Goal: Obtain resource: Obtain resource

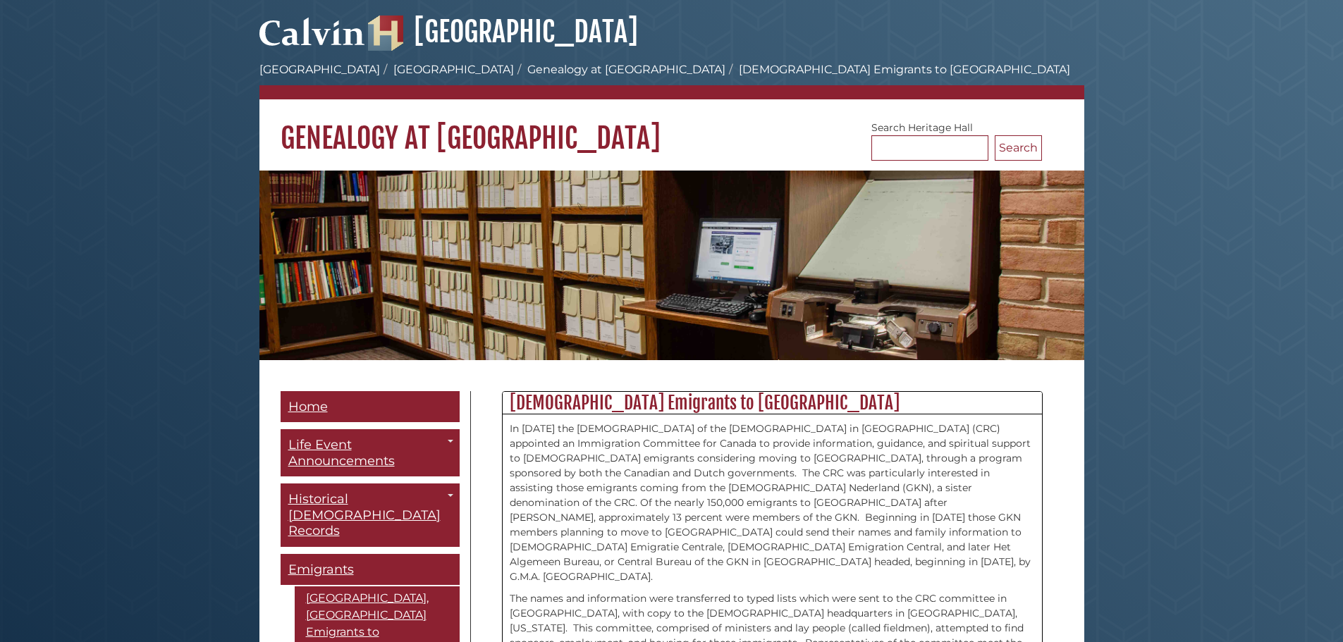
scroll to position [455, 0]
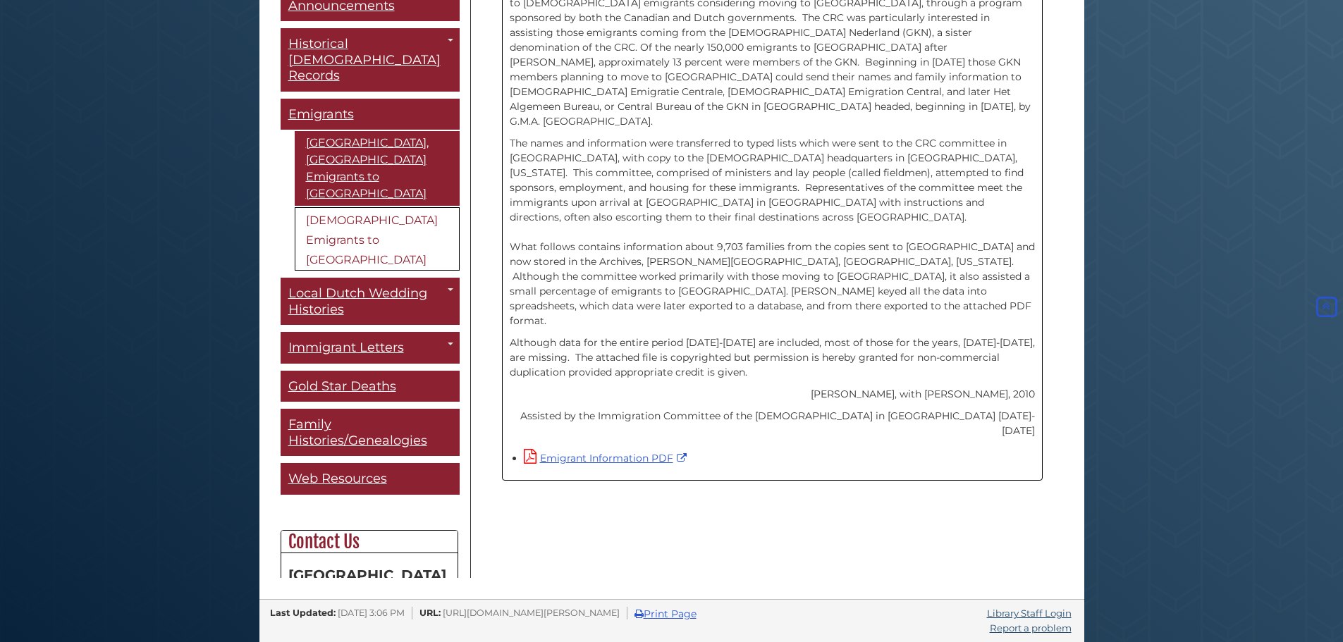
click at [383, 207] on link "[DEMOGRAPHIC_DATA] Emigrants to [GEOGRAPHIC_DATA]" at bounding box center [377, 238] width 165 height 63
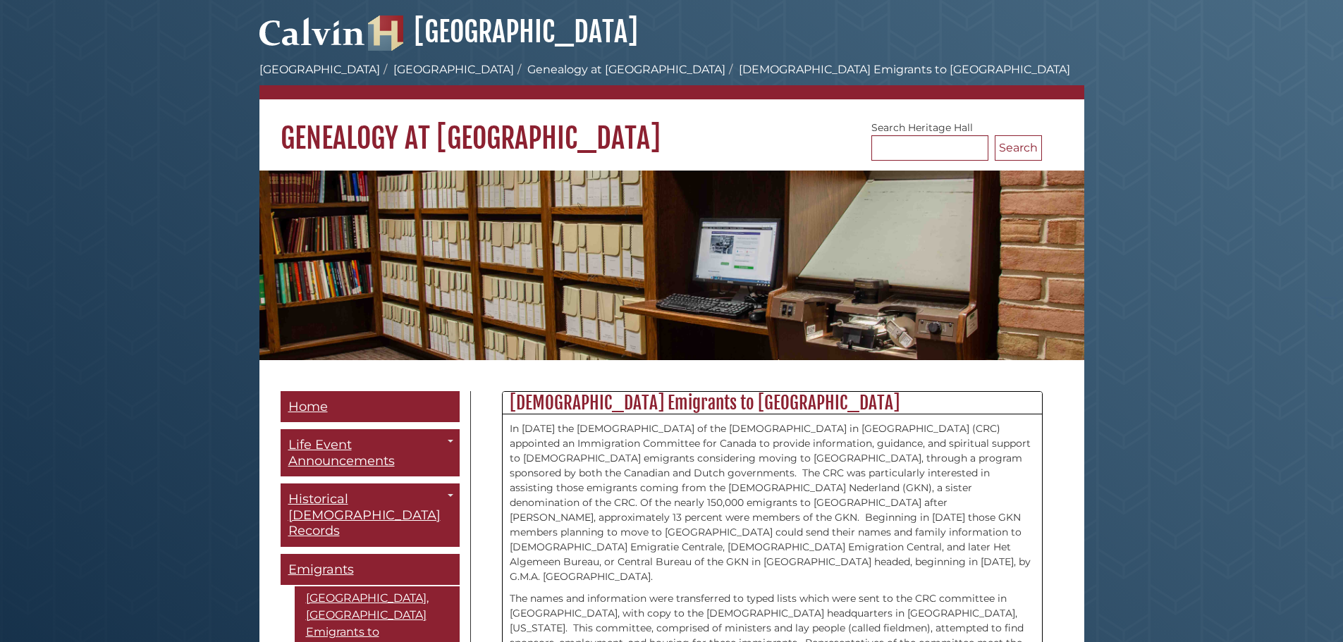
scroll to position [455, 0]
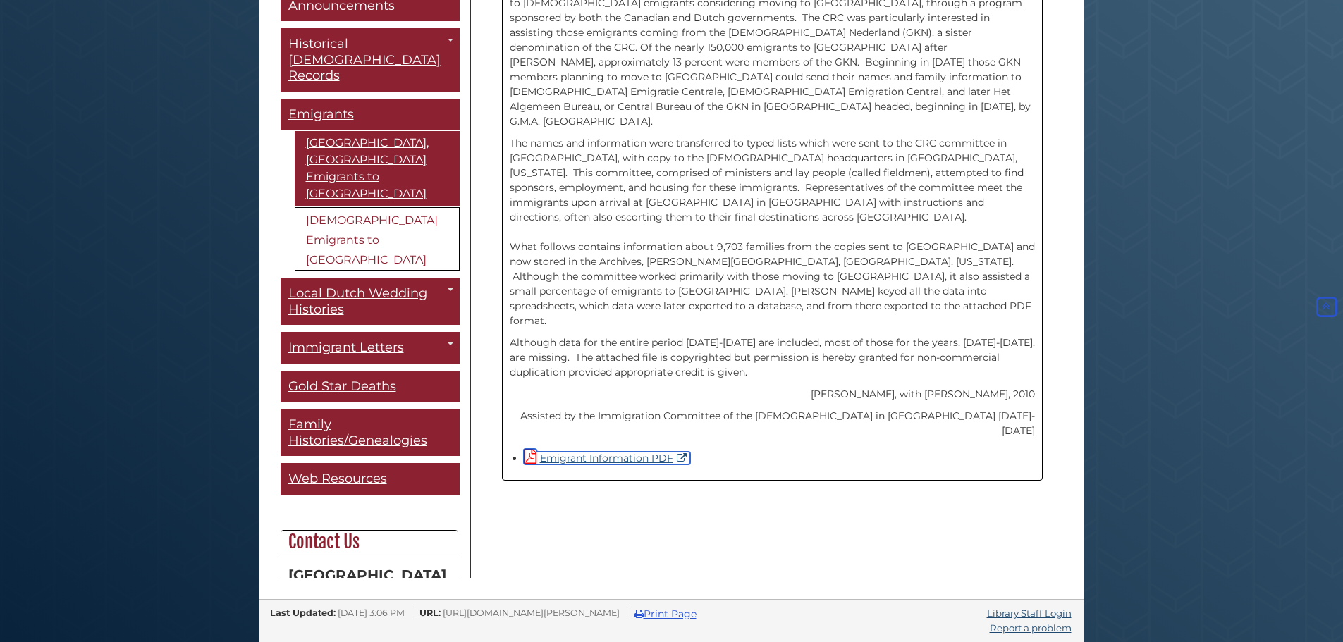
click at [629, 452] on link "Emigrant Information PDF" at bounding box center [607, 458] width 166 height 13
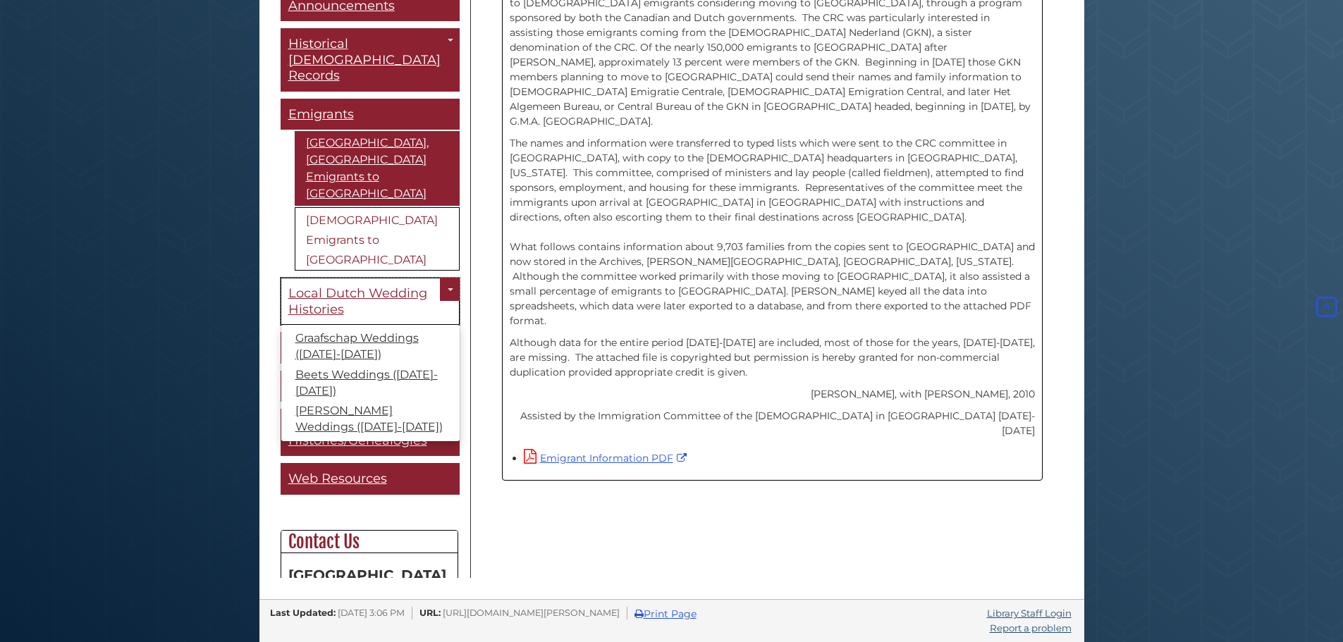
click at [347, 285] on span "Local Dutch Wedding Histories" at bounding box center [357, 301] width 139 height 32
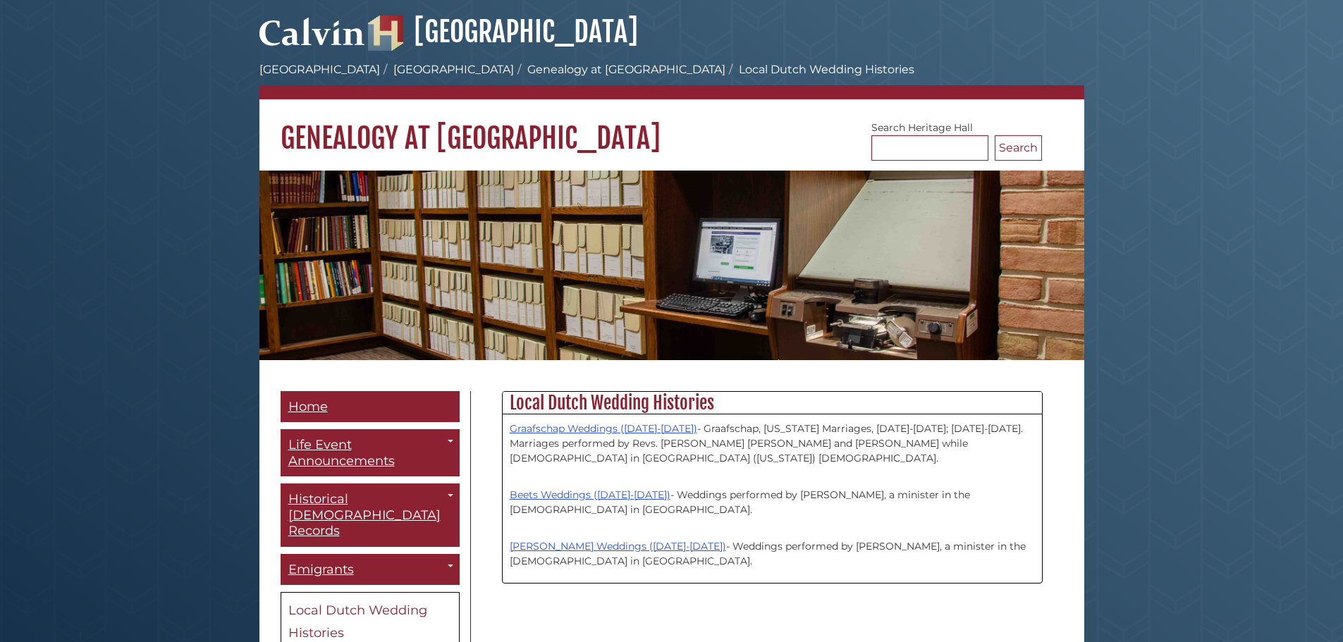
scroll to position [455, 0]
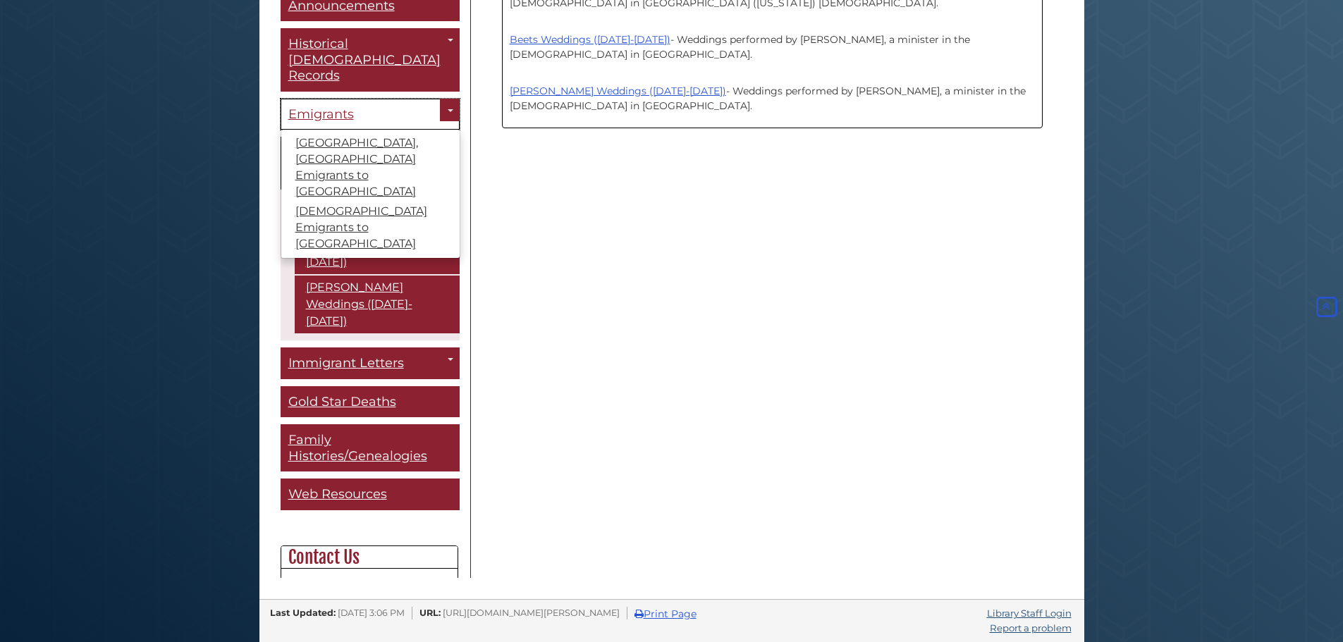
click at [318, 106] on span "Emigrants" at bounding box center [321, 114] width 66 height 16
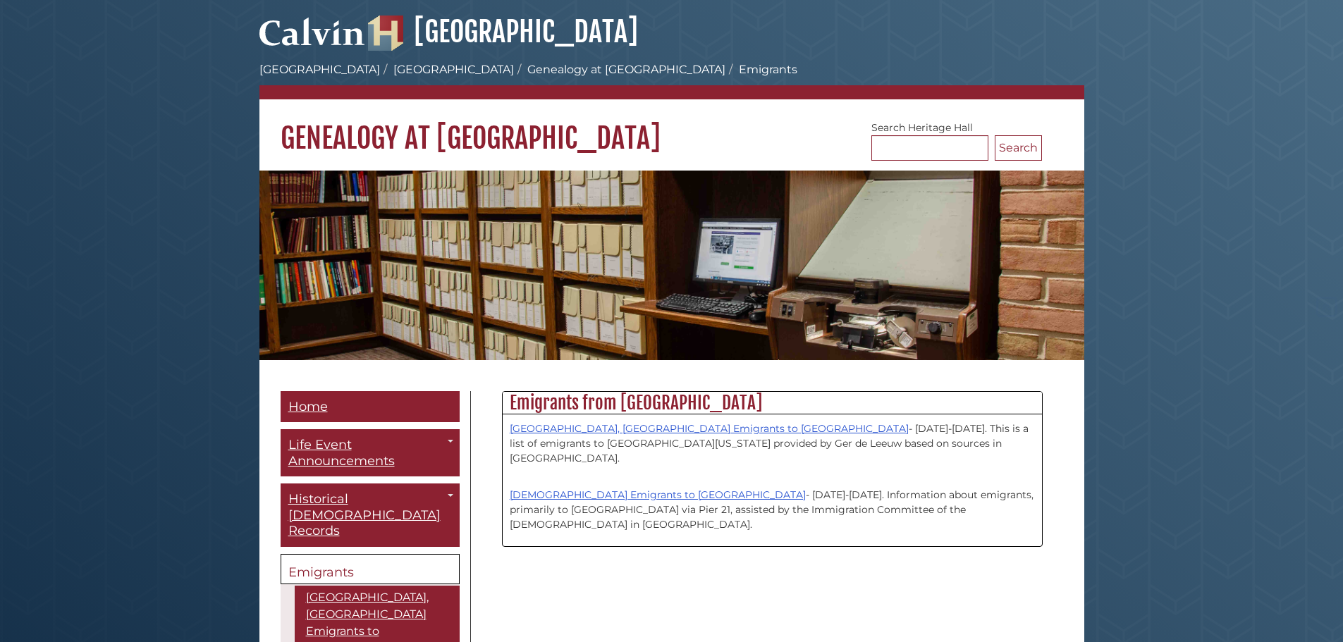
scroll to position [455, 0]
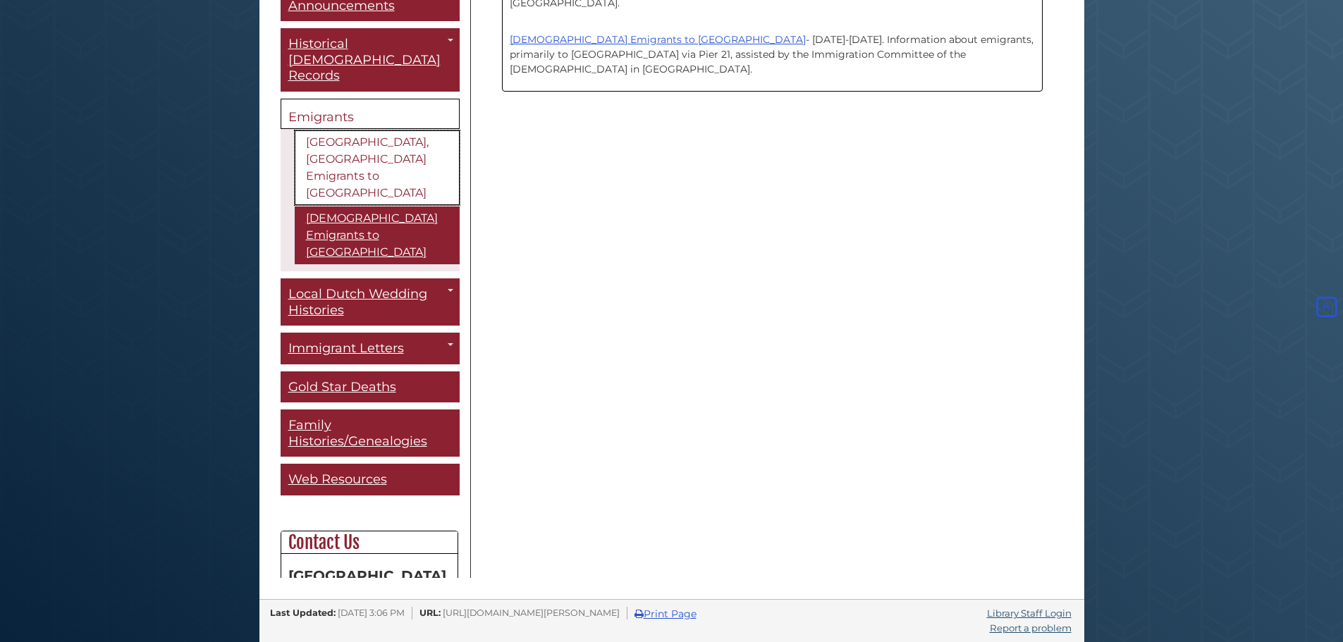
click at [355, 147] on link "[GEOGRAPHIC_DATA], [GEOGRAPHIC_DATA] Emigrants to [GEOGRAPHIC_DATA]" at bounding box center [377, 167] width 165 height 75
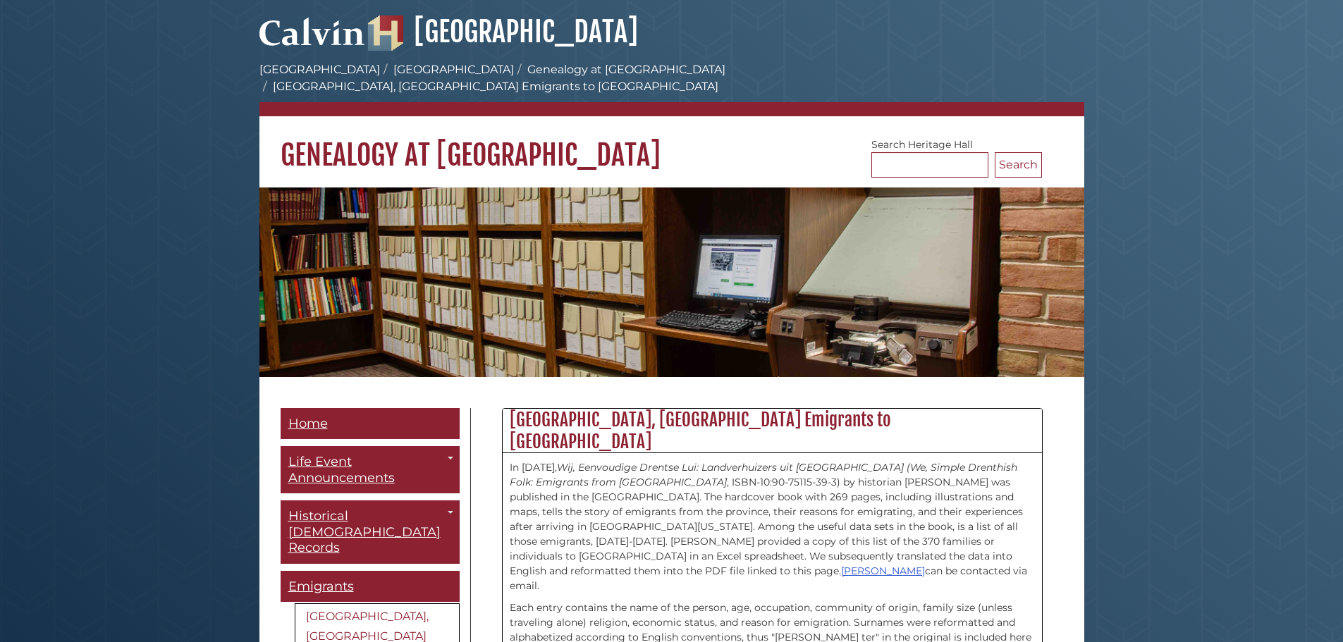
scroll to position [455, 0]
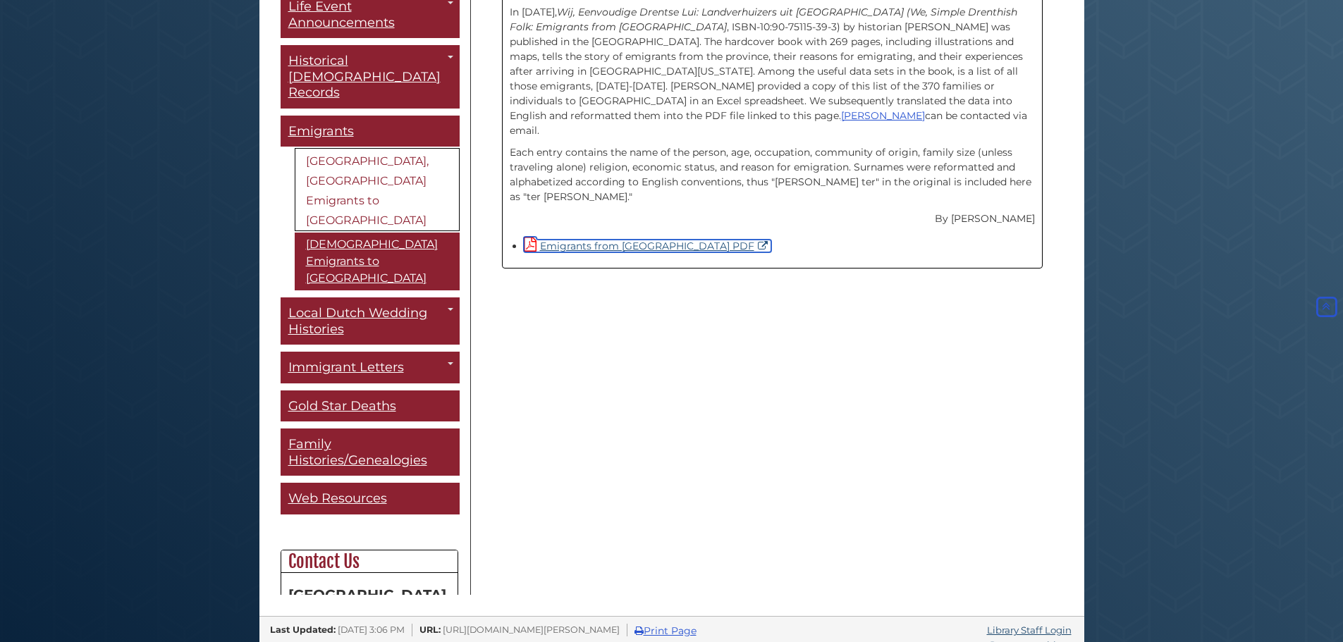
click at [651, 240] on link "Emigrants from [GEOGRAPHIC_DATA] PDF" at bounding box center [647, 246] width 247 height 13
